Goal: Information Seeking & Learning: Learn about a topic

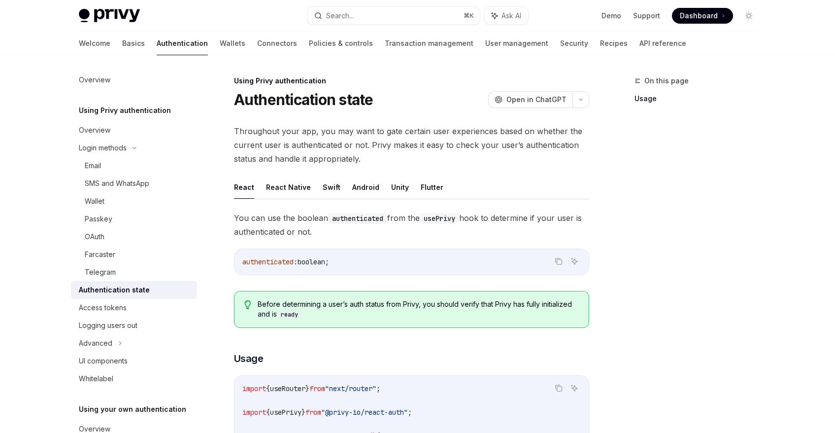
scroll to position [176, 0]
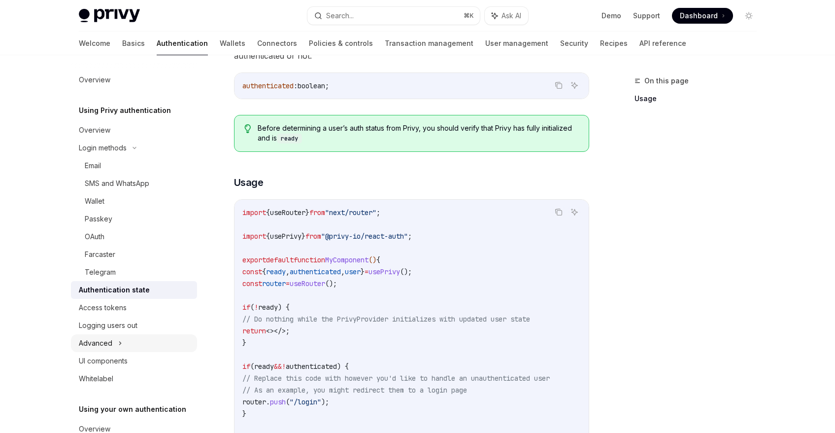
click at [111, 340] on div "Advanced" at bounding box center [96, 343] width 34 height 12
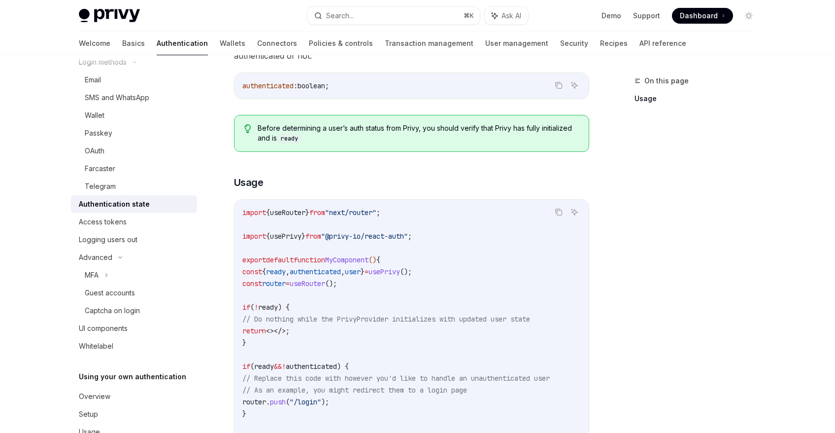
scroll to position [113, 0]
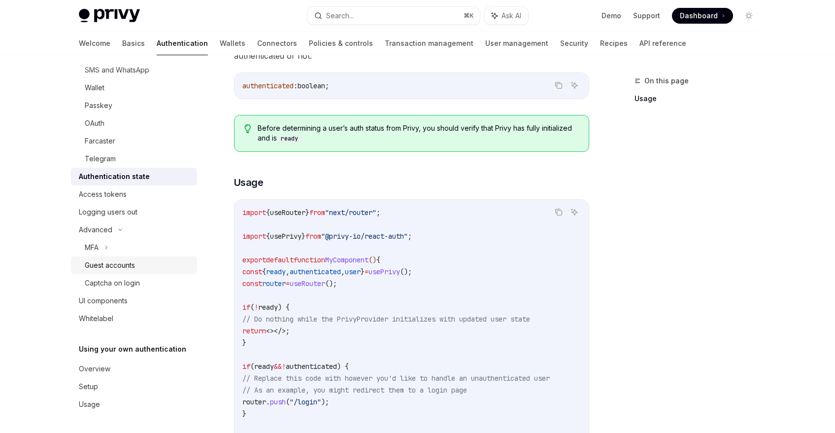
click at [114, 266] on div "Guest accounts" at bounding box center [110, 265] width 50 height 12
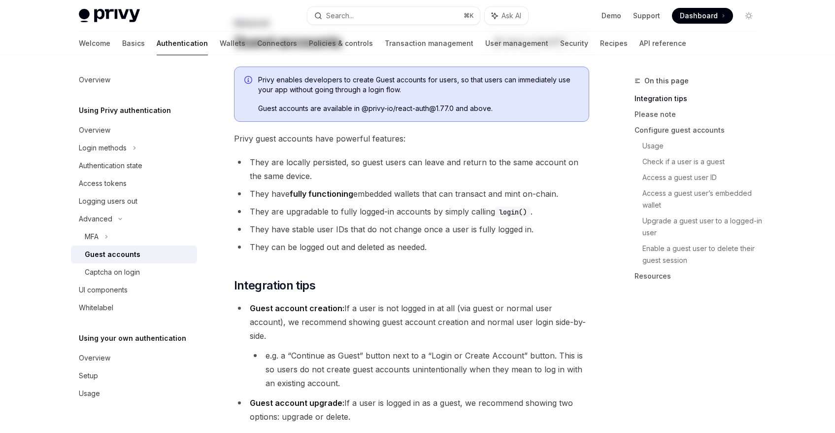
scroll to position [62, 0]
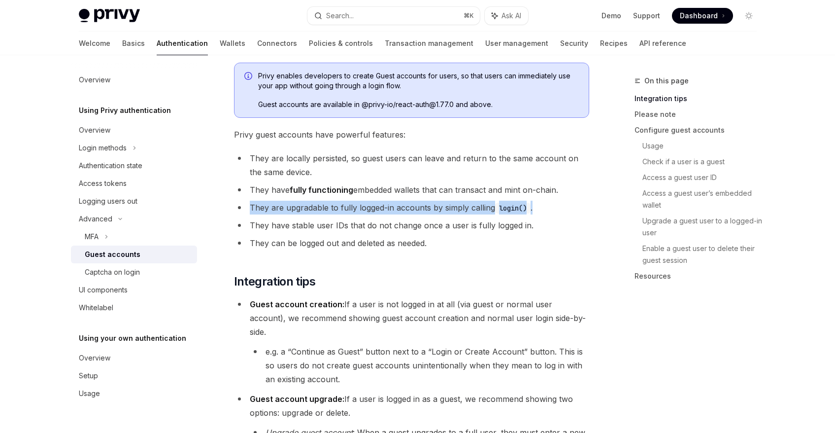
drag, startPoint x: 250, startPoint y: 208, endPoint x: 549, endPoint y: 201, distance: 299.7
click at [549, 201] on li "They are upgradable to fully logged-in accounts by simply calling login() ." at bounding box center [411, 208] width 355 height 14
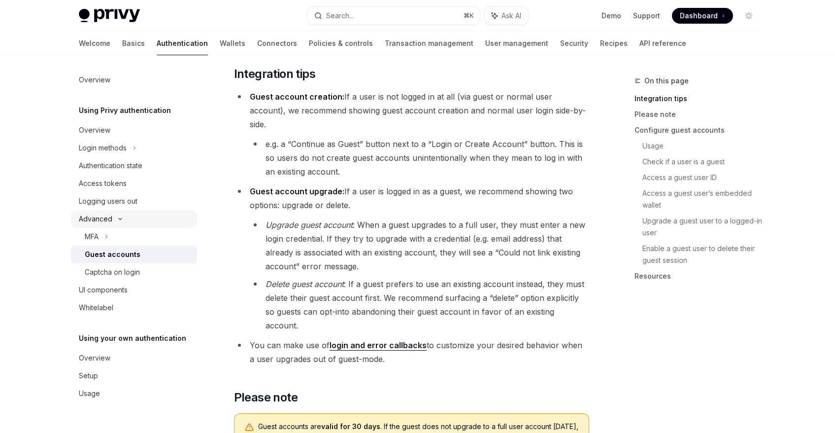
scroll to position [269, 0]
click at [158, 203] on div "Logging users out" at bounding box center [135, 201] width 112 height 12
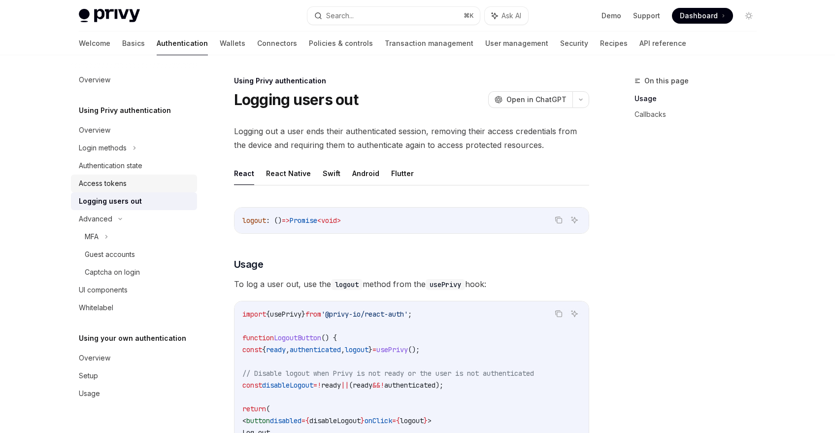
click at [130, 176] on link "Access tokens" at bounding box center [134, 183] width 126 height 18
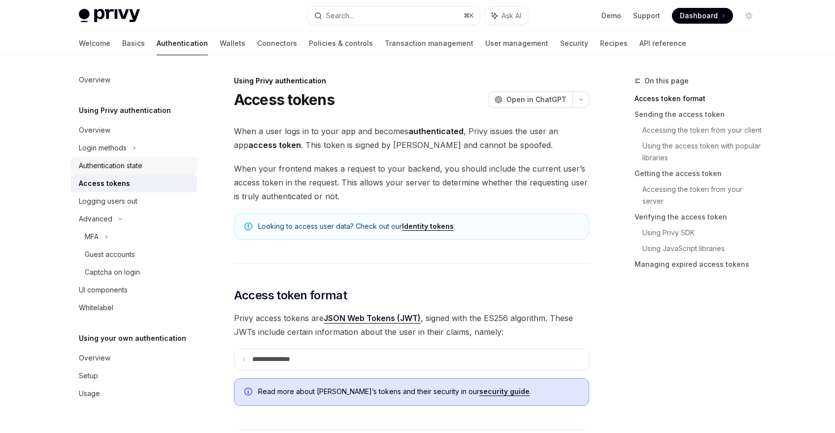
click at [111, 167] on div "Authentication state" at bounding box center [111, 166] width 64 height 12
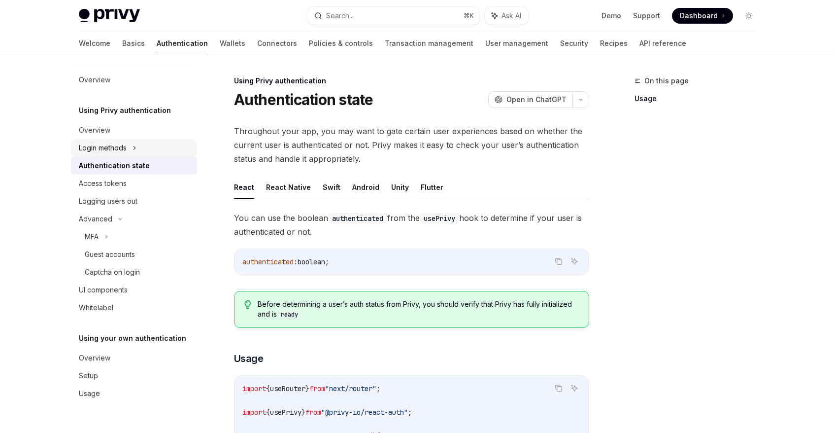
click at [116, 143] on div "Login methods" at bounding box center [103, 148] width 48 height 12
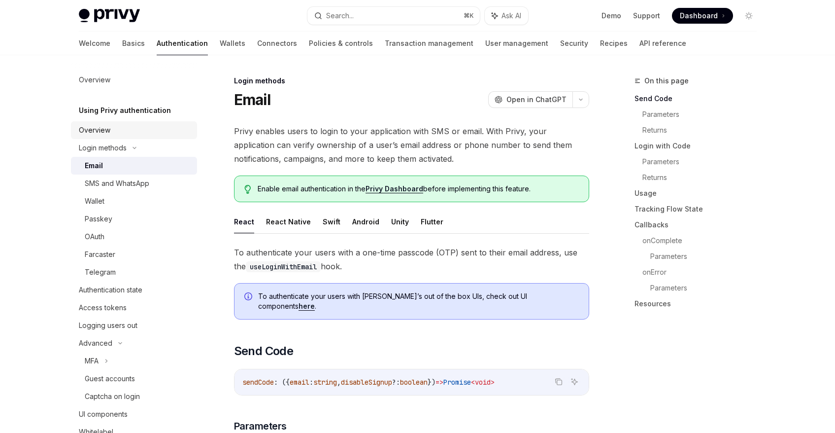
click at [108, 131] on div "Overview" at bounding box center [95, 130] width 32 height 12
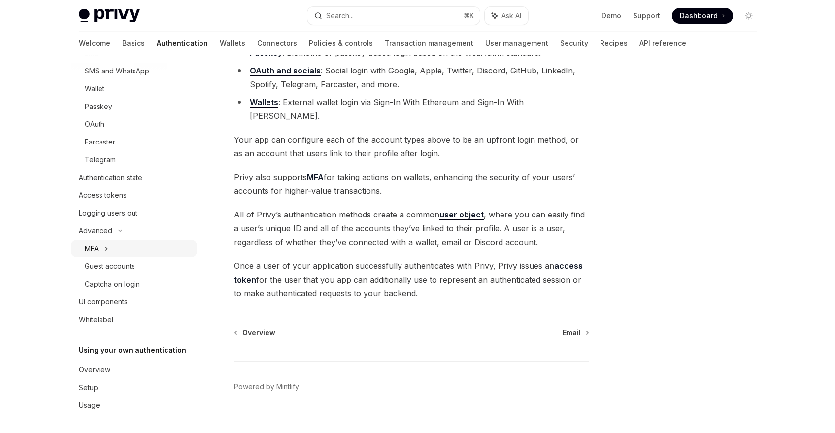
scroll to position [113, 0]
click at [113, 312] on link "Whitelabel" at bounding box center [134, 318] width 126 height 18
type textarea "*"
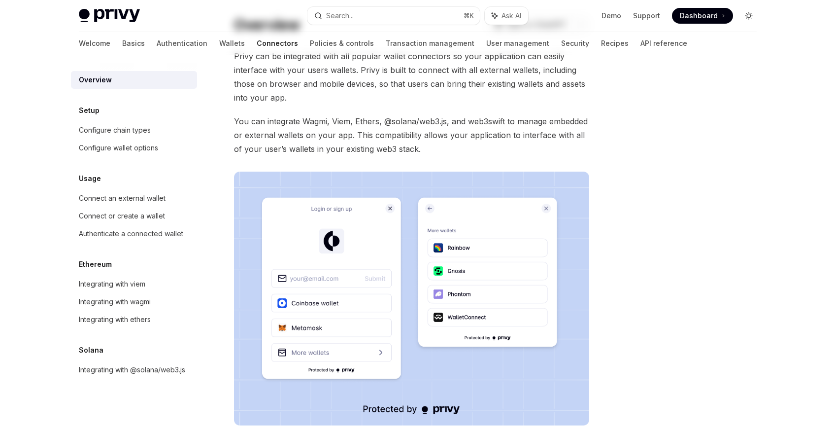
scroll to position [21, 0]
